Goal: Task Accomplishment & Management: Manage account settings

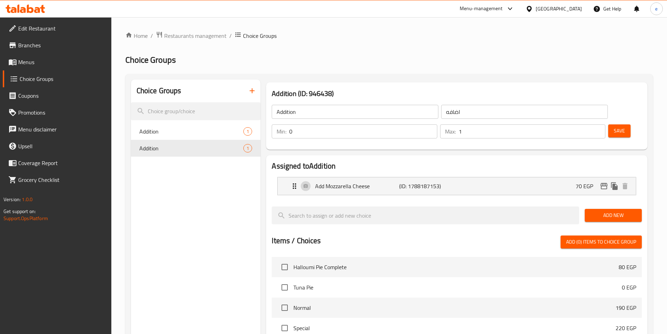
click at [167, 30] on div "Home / Restaurants management / Choice Groups Choice Groups Choice Groups Addit…" at bounding box center [389, 274] width 556 height 514
click at [168, 34] on span "Restaurants management" at bounding box center [195, 36] width 62 height 8
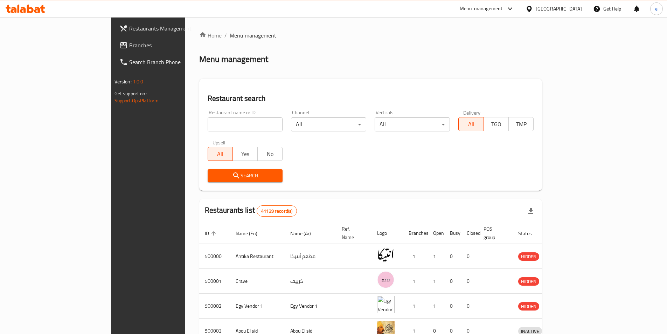
click at [129, 47] on span "Branches" at bounding box center [173, 45] width 88 height 8
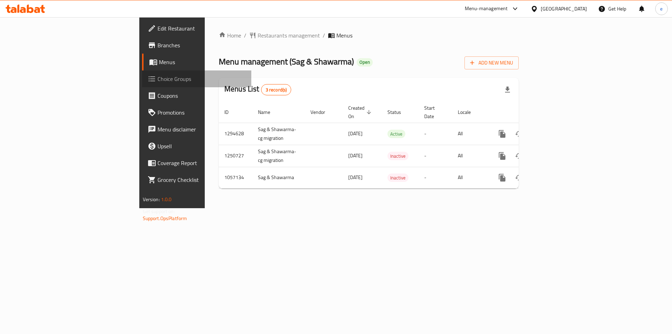
click at [158, 78] on span "Choice Groups" at bounding box center [202, 79] width 89 height 8
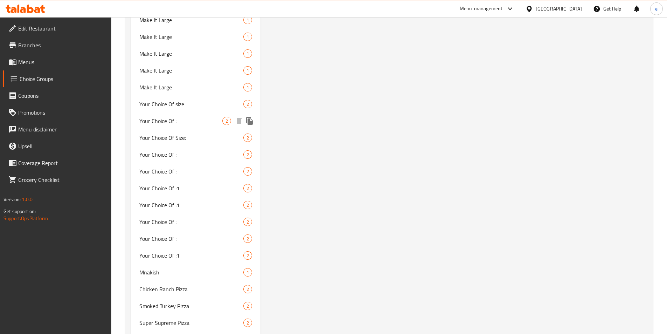
scroll to position [805, 0]
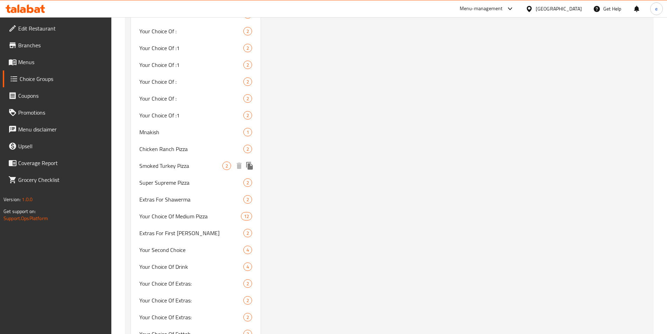
click at [175, 167] on span "Smoked Turkey Pizza" at bounding box center [180, 165] width 83 height 8
type input "Smoked Turkey Pizza"
type input "بيتزا تركي مدخن"
type input "0"
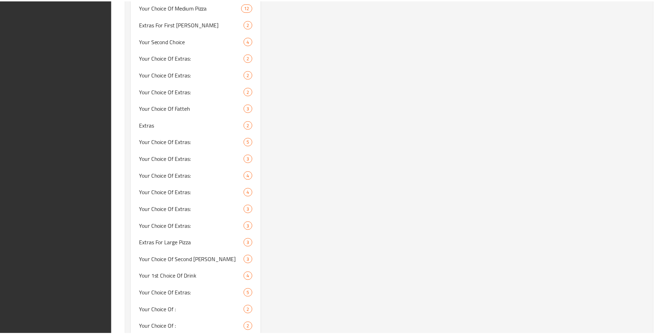
scroll to position [1558, 0]
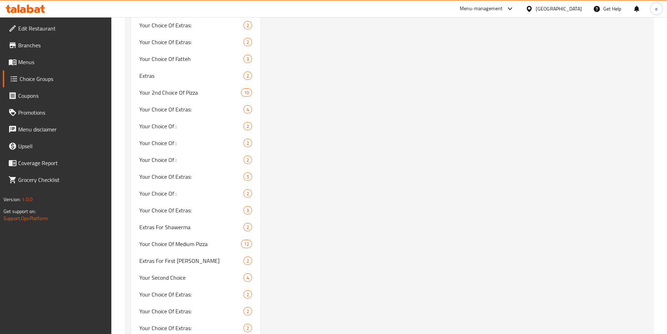
scroll to position [0, 0]
